Goal: Task Accomplishment & Management: Manage account settings

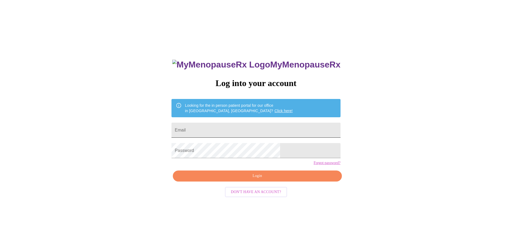
click at [221, 131] on input "Email" at bounding box center [255, 129] width 169 height 15
type input "[EMAIL_ADDRESS][DOMAIN_NAME]"
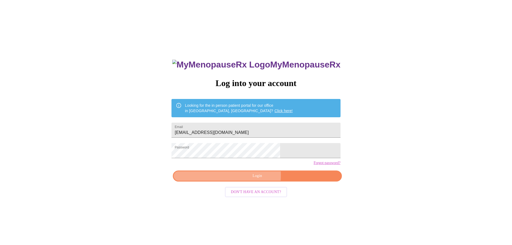
click at [236, 179] on span "Login" at bounding box center [257, 175] width 156 height 7
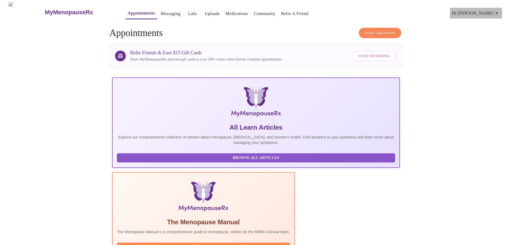
click at [498, 13] on icon "button" at bounding box center [496, 13] width 3 height 1
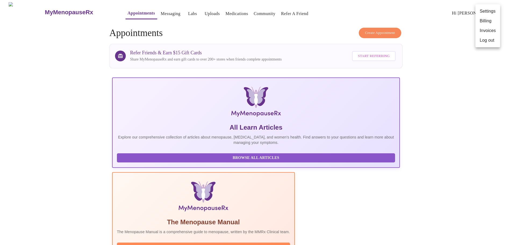
click at [488, 41] on li "Log out" at bounding box center [487, 40] width 25 height 10
